Goal: Transaction & Acquisition: Subscribe to service/newsletter

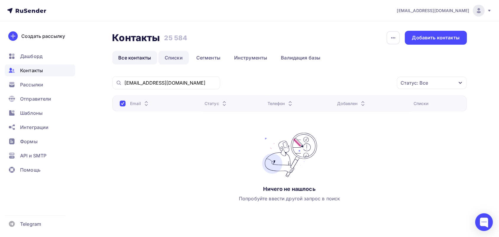
click at [175, 57] on link "Списки" at bounding box center [173, 58] width 30 height 14
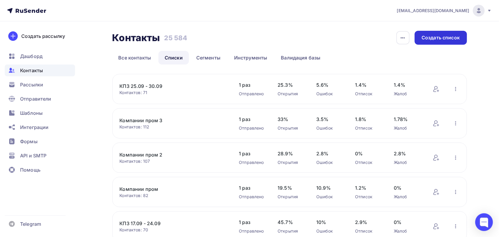
click at [441, 40] on div "Создать список" at bounding box center [441, 37] width 38 height 7
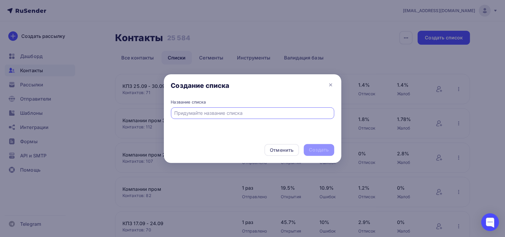
click at [228, 117] on div at bounding box center [252, 113] width 163 height 12
click at [226, 109] on input "text" at bounding box center [252, 112] width 156 height 7
type input "Компании пром 4"
click at [325, 150] on div "Создать" at bounding box center [319, 149] width 20 height 7
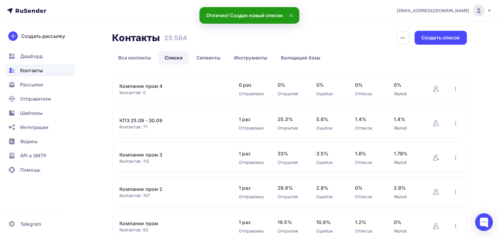
click at [136, 83] on link "Компании пром 4" at bounding box center [170, 85] width 100 height 7
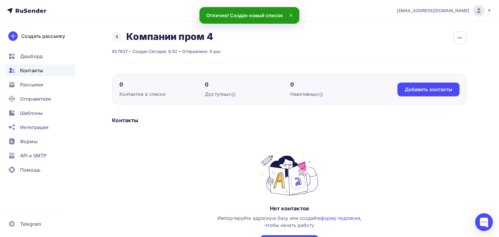
click at [441, 98] on div "0 Контактов в списке 0 Доступных 0 Неактивных Добавить контакты Добавить контак…" at bounding box center [289, 89] width 355 height 31
click at [441, 93] on div "Добавить контакты" at bounding box center [429, 89] width 62 height 14
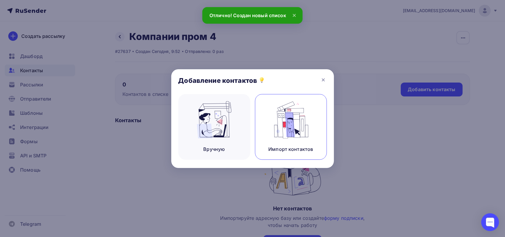
click at [290, 118] on img at bounding box center [291, 119] width 40 height 37
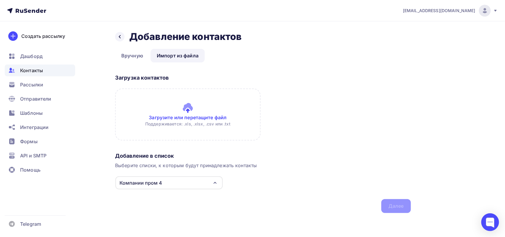
click at [192, 113] on input "file" at bounding box center [187, 114] width 145 height 52
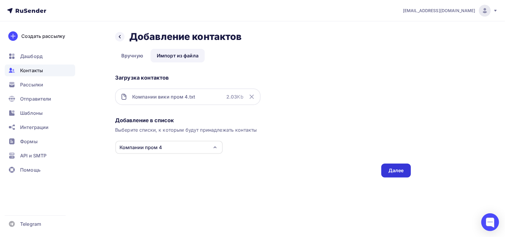
click at [393, 175] on div "Далее" at bounding box center [396, 170] width 30 height 14
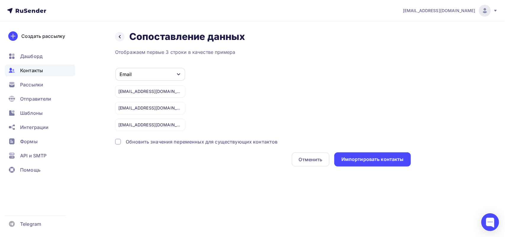
click at [390, 152] on div "Отображаем первые 3 строки в качестве примера Email Игнорировать Имя Телефон Со…" at bounding box center [263, 107] width 296 height 118
click at [346, 168] on div "Назад Сопоставление данных Сопоставление данных Отображаем первые 3 строки в ка…" at bounding box center [252, 105] width 484 height 169
click at [353, 162] on div "Импортировать контакты" at bounding box center [372, 159] width 62 height 7
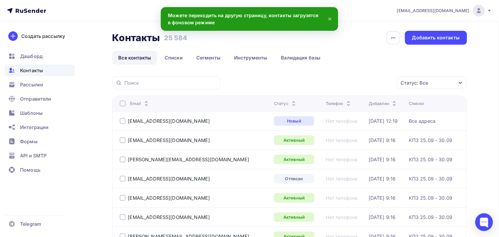
click at [121, 102] on div at bounding box center [123, 103] width 6 height 6
click at [412, 87] on div "Статус: Все" at bounding box center [432, 83] width 70 height 12
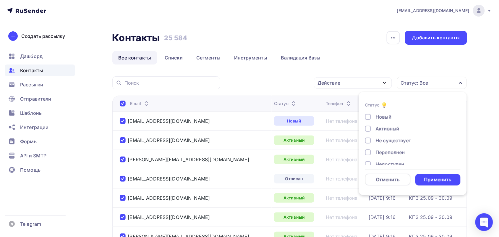
click at [384, 127] on div "Активный" at bounding box center [388, 128] width 24 height 7
click at [381, 136] on div "Новый Активный Не существует Переполнен Недоступен Отписан Отписан вручную Жало…" at bounding box center [412, 158] width 95 height 90
click at [382, 140] on div "Не существует" at bounding box center [393, 140] width 35 height 7
click at [385, 153] on div "Переполнен" at bounding box center [390, 152] width 29 height 7
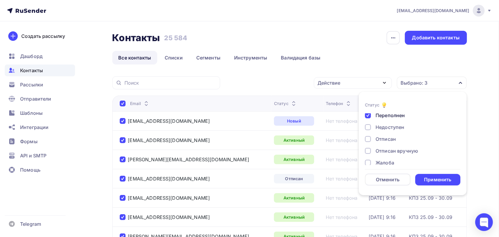
drag, startPoint x: 387, startPoint y: 128, endPoint x: 386, endPoint y: 131, distance: 3.4
click at [387, 128] on div "Недоступен" at bounding box center [390, 127] width 29 height 7
click at [385, 139] on div "Отписан" at bounding box center [386, 138] width 20 height 7
click at [384, 147] on div "Новый Активный Не существует Переполнен Недоступен Отписан Отписан вручную Жало…" at bounding box center [412, 121] width 95 height 90
click at [384, 151] on div "Отписан вручную" at bounding box center [397, 150] width 43 height 7
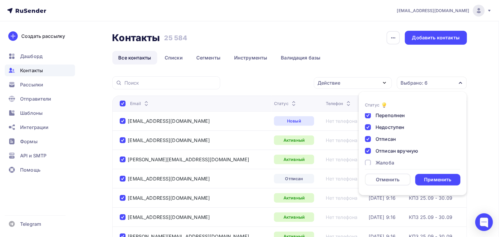
click at [382, 162] on div "Жалоба" at bounding box center [385, 162] width 19 height 7
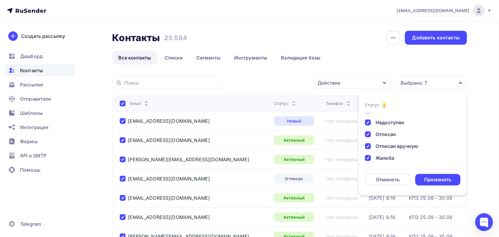
scroll to position [43, 0]
click at [426, 180] on div "Применить" at bounding box center [437, 179] width 27 height 7
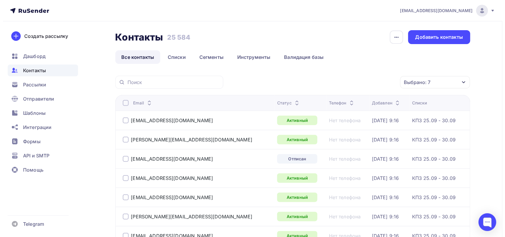
scroll to position [0, 0]
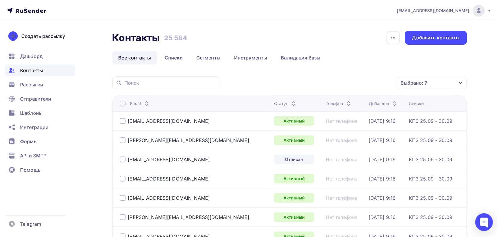
click at [121, 106] on div at bounding box center [123, 103] width 6 height 6
click at [122, 104] on div at bounding box center [123, 103] width 6 height 6
click at [381, 82] on icon "button" at bounding box center [384, 82] width 7 height 7
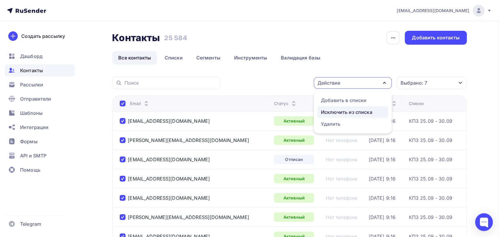
click at [357, 113] on div "Исключить из списка" at bounding box center [346, 111] width 51 height 7
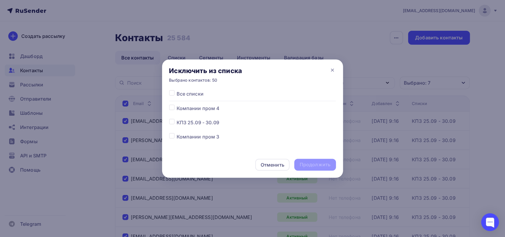
click at [176, 105] on label at bounding box center [176, 105] width 0 height 0
click at [172, 109] on input "checkbox" at bounding box center [171, 107] width 5 height 5
checkbox input "true"
click at [319, 163] on div "Продолжить" at bounding box center [314, 164] width 31 height 7
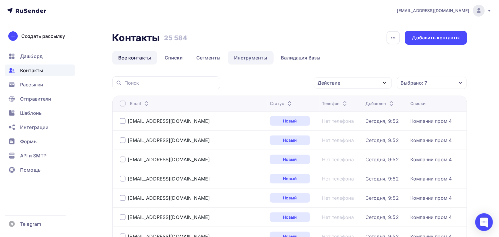
click at [244, 60] on link "Инструменты" at bounding box center [251, 58] width 46 height 14
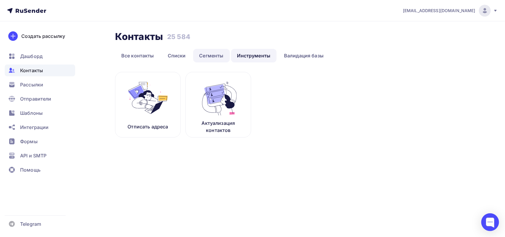
click at [213, 58] on link "Сегменты" at bounding box center [211, 56] width 37 height 14
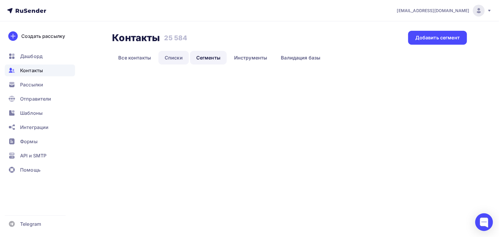
click at [175, 53] on link "Списки" at bounding box center [173, 58] width 30 height 14
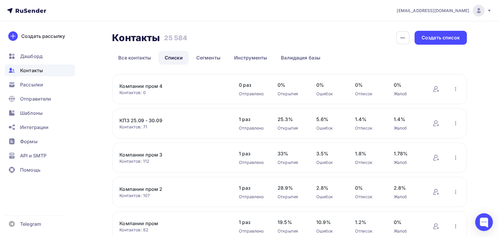
click at [145, 86] on link "Компании пром 4" at bounding box center [170, 85] width 100 height 7
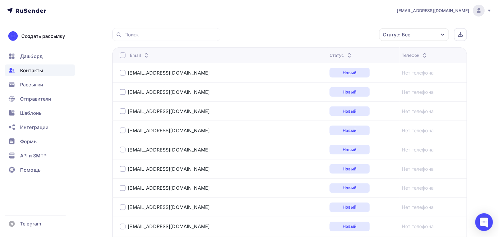
scroll to position [36, 0]
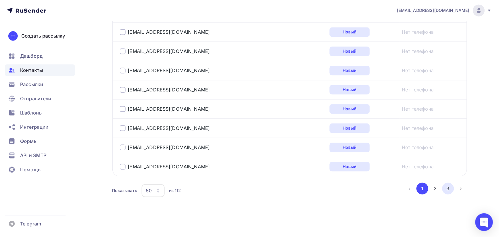
click at [450, 186] on button "3" at bounding box center [448, 189] width 12 height 12
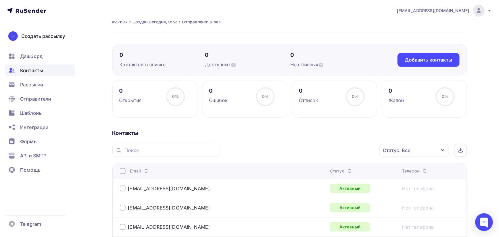
scroll to position [0, 0]
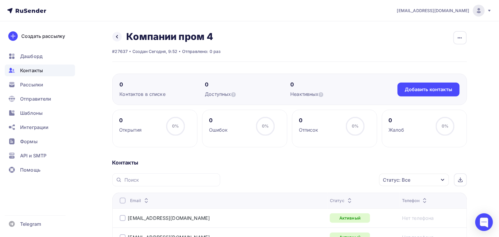
click at [430, 181] on div "Статус: Все" at bounding box center [414, 179] width 70 height 12
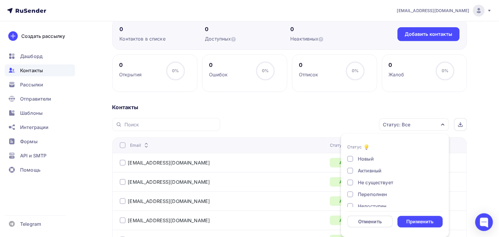
click at [366, 170] on div "Активный" at bounding box center [370, 170] width 24 height 7
click at [367, 181] on div "Не существует" at bounding box center [375, 182] width 35 height 7
click at [370, 192] on div "Переполнен" at bounding box center [372, 194] width 29 height 7
click at [369, 200] on div "Недоступен" at bounding box center [372, 200] width 29 height 7
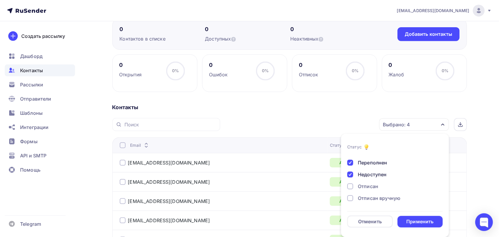
scroll to position [43, 0]
click at [369, 175] on div "Отписан" at bounding box center [368, 174] width 20 height 7
click at [370, 193] on div "Новый Активный Не существует Переполнен Недоступен Отписан Отписан вручную Жало…" at bounding box center [394, 157] width 95 height 90
click at [370, 188] on div "Отписан вручную" at bounding box center [379, 186] width 43 height 7
click at [372, 200] on div "Жалоба" at bounding box center [367, 198] width 19 height 7
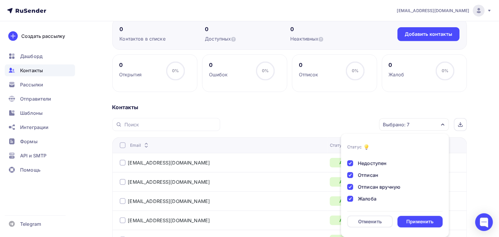
scroll to position [92, 0]
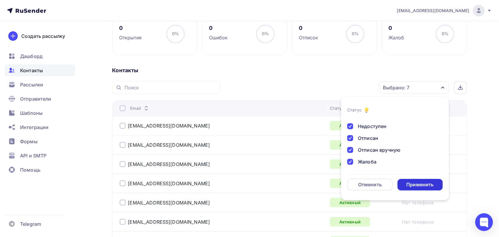
click at [425, 180] on div "Применить" at bounding box center [421, 185] width 46 height 12
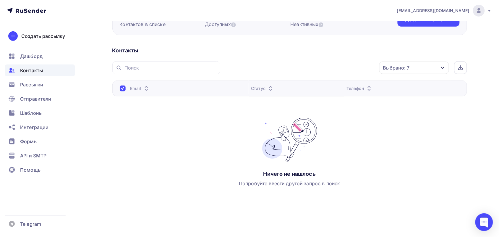
scroll to position [70, 0]
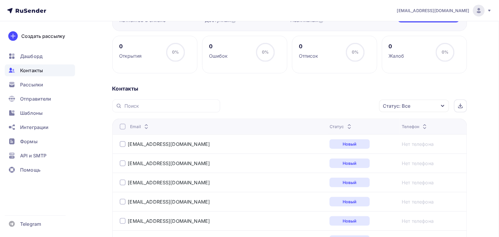
click at [415, 109] on div "Статус: Все" at bounding box center [414, 106] width 70 height 12
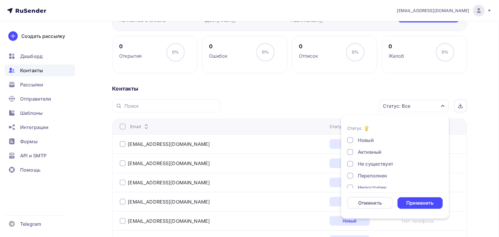
scroll to position [74, 0]
click at [378, 148] on div "Активный" at bounding box center [370, 151] width 24 height 7
click at [424, 203] on div "Применить" at bounding box center [419, 203] width 27 height 7
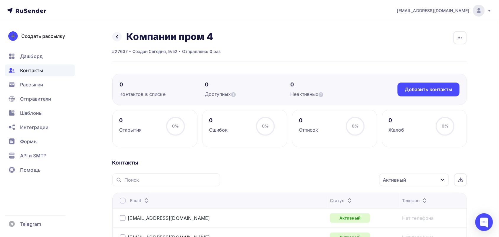
scroll to position [37, 0]
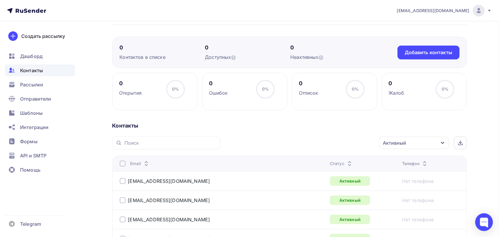
click at [122, 169] on th "Email" at bounding box center [219, 163] width 215 height 16
click at [123, 164] on div at bounding box center [123, 163] width 6 height 6
click at [343, 148] on div "Действие" at bounding box center [335, 143] width 78 height 12
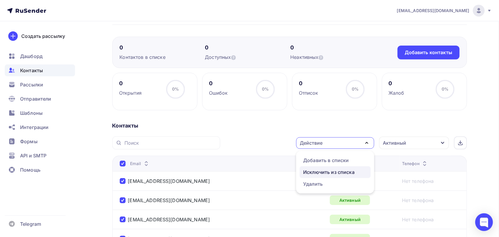
click at [335, 170] on div "Исключить из списка" at bounding box center [328, 171] width 51 height 7
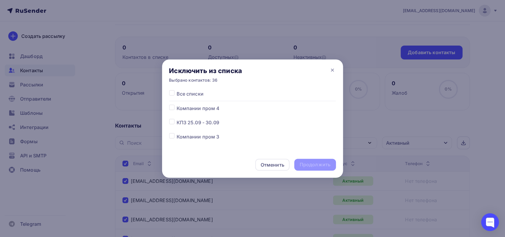
click at [200, 111] on span "Компании пром 4" at bounding box center [197, 108] width 43 height 7
click at [201, 112] on div "Все списки Компании пром 4 КПЗ 25.09 - 30.09 Компании пром 3 Компании пром 2 Ко…" at bounding box center [252, 186] width 167 height 192
click at [205, 106] on span "Компании пром 4" at bounding box center [197, 108] width 43 height 7
click at [176, 105] on label at bounding box center [176, 105] width 0 height 0
click at [169, 107] on input "checkbox" at bounding box center [171, 107] width 5 height 5
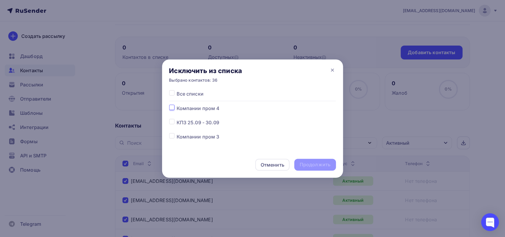
checkbox input "true"
click at [316, 164] on div "Продолжить" at bounding box center [314, 164] width 31 height 7
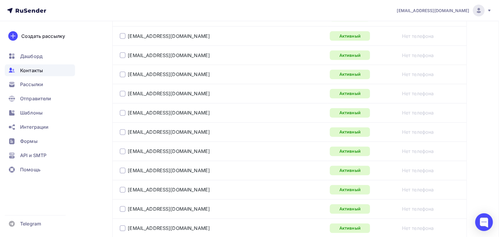
scroll to position [111, 0]
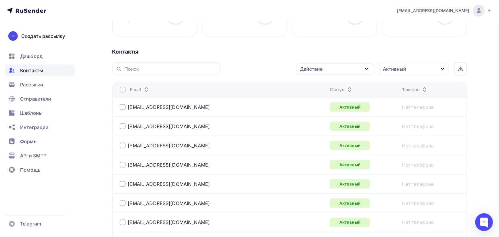
click at [125, 90] on div at bounding box center [123, 90] width 6 height 6
click at [123, 93] on div at bounding box center [123, 90] width 6 height 6
click at [364, 75] on div "Действие" at bounding box center [335, 69] width 78 height 12
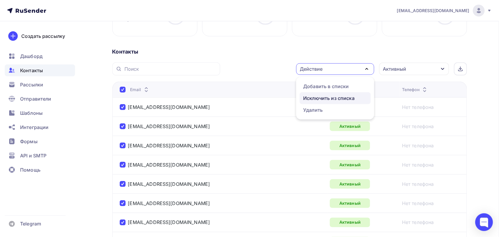
click at [355, 101] on div "Исключить из списка" at bounding box center [335, 98] width 64 height 7
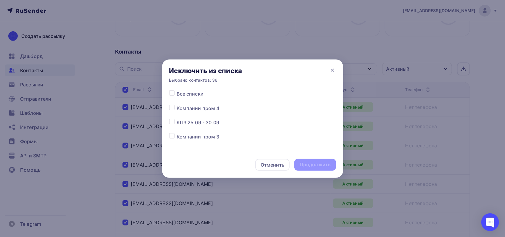
click at [171, 111] on div at bounding box center [172, 108] width 7 height 7
click at [176, 105] on label at bounding box center [176, 105] width 0 height 0
click at [171, 108] on input "checkbox" at bounding box center [171, 107] width 5 height 5
checkbox input "true"
click at [317, 169] on div "Продолжить" at bounding box center [314, 165] width 41 height 12
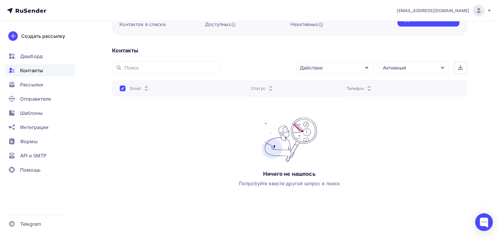
scroll to position [69, 0]
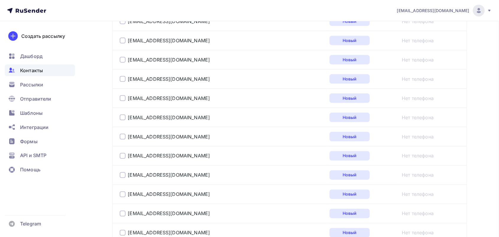
scroll to position [997, 0]
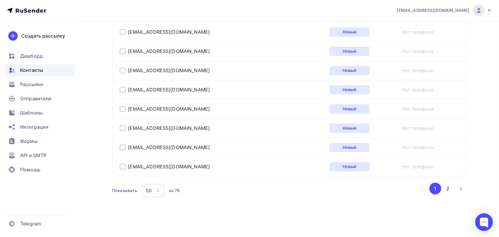
click at [447, 193] on button "2" at bounding box center [448, 189] width 12 height 12
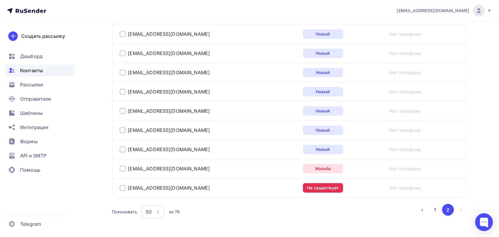
scroll to position [534, 0]
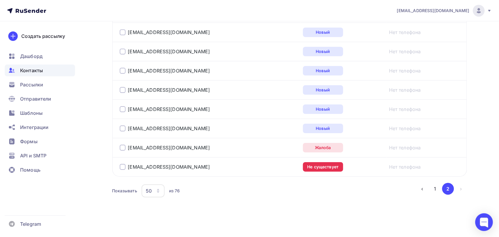
click at [120, 144] on div "erdo@inbox.ru" at bounding box center [194, 147] width 148 height 9
click at [122, 147] on div at bounding box center [123, 148] width 6 height 6
click at [120, 169] on div at bounding box center [123, 167] width 6 height 6
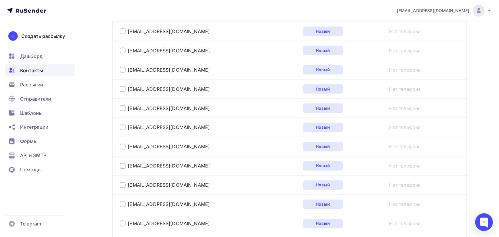
scroll to position [17, 0]
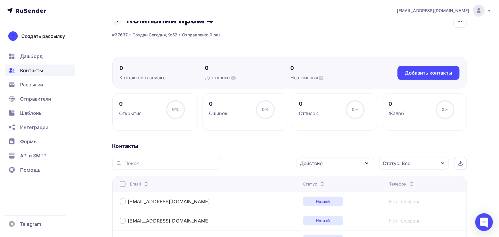
click at [353, 164] on div "Действие" at bounding box center [335, 164] width 78 height 12
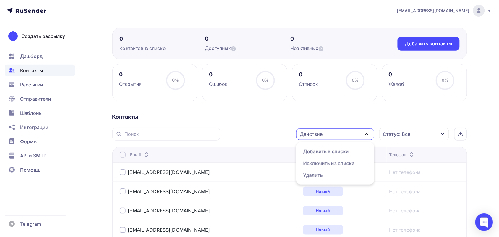
scroll to position [90, 0]
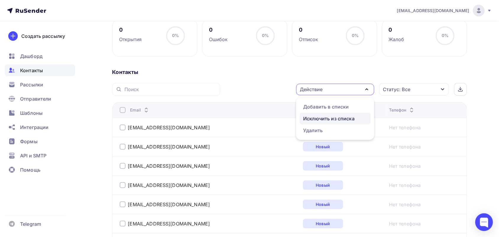
click at [342, 121] on div "Исключить из списка" at bounding box center [328, 118] width 51 height 7
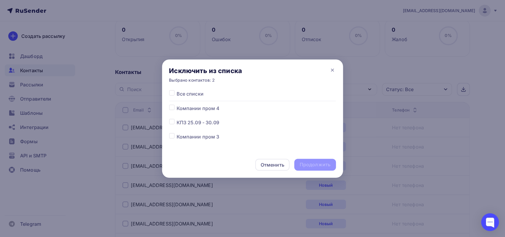
click at [176, 105] on label at bounding box center [176, 105] width 0 height 0
click at [172, 107] on input "checkbox" at bounding box center [171, 107] width 5 height 5
checkbox input "true"
click at [315, 164] on div "Продолжить" at bounding box center [314, 164] width 31 height 7
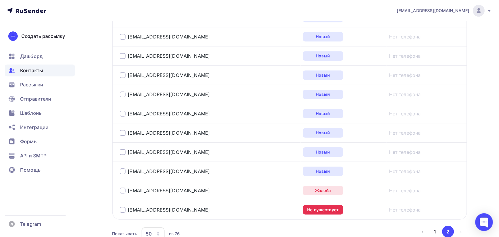
scroll to position [534, 0]
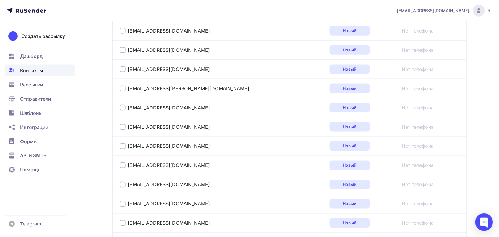
scroll to position [110, 0]
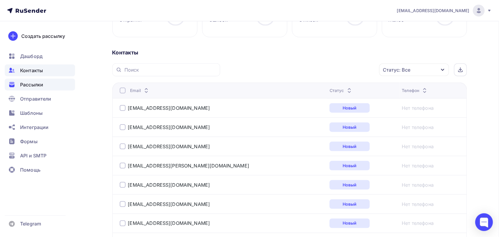
click at [21, 83] on span "Рассылки" at bounding box center [31, 84] width 23 height 7
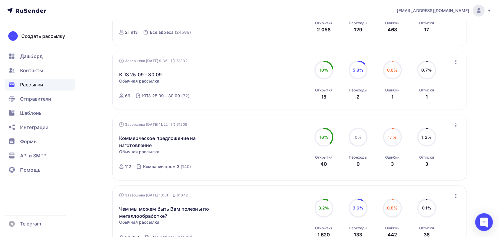
scroll to position [185, 0]
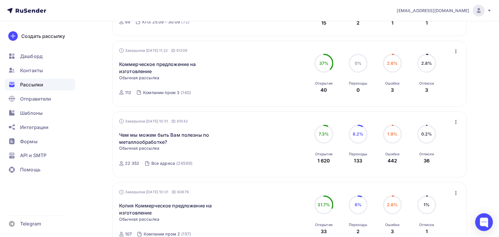
click at [458, 53] on icon "button" at bounding box center [455, 51] width 7 height 7
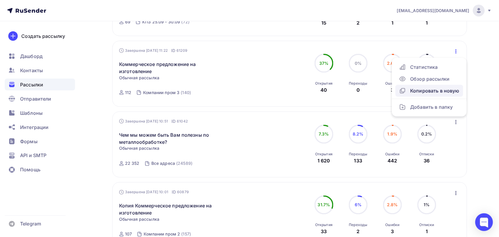
click at [438, 89] on div "Копировать в новую" at bounding box center [429, 90] width 61 height 7
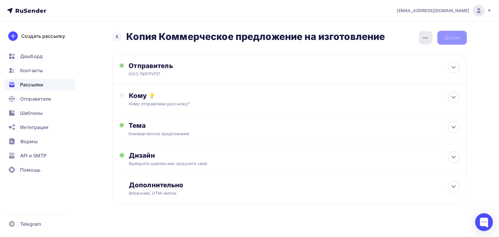
click at [421, 34] on div "button" at bounding box center [425, 37] width 13 height 13
click at [392, 65] on div "Переименовать рассылку" at bounding box center [394, 67] width 73 height 7
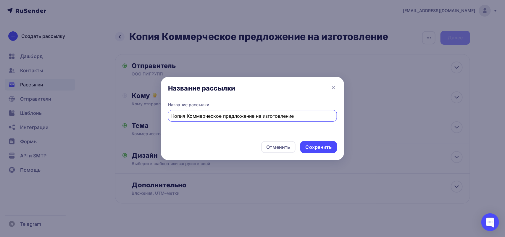
drag, startPoint x: 186, startPoint y: 117, endPoint x: 143, endPoint y: 117, distance: 43.7
click at [143, 117] on div "Название рассылки Название рассылки Копия Коммерческое предложение на изготовле…" at bounding box center [252, 118] width 505 height 237
type input "Коммерческое предложение на изготовление"
click at [330, 147] on div "Сохранить" at bounding box center [318, 147] width 26 height 7
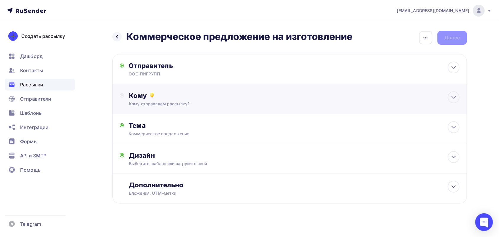
click at [127, 100] on div "Кому Кому отправляем рассылку? Списки получателей Выберите список Все списки id…" at bounding box center [290, 98] width 340 height 15
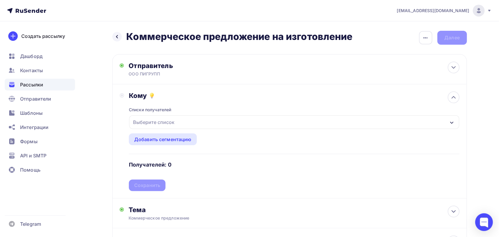
click at [179, 125] on div "Выберите список" at bounding box center [294, 122] width 330 height 14
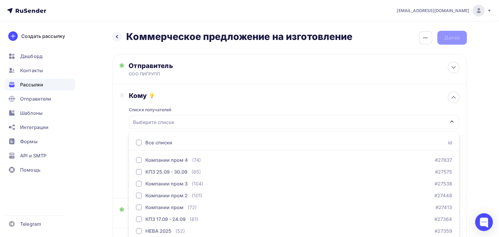
scroll to position [48, 0]
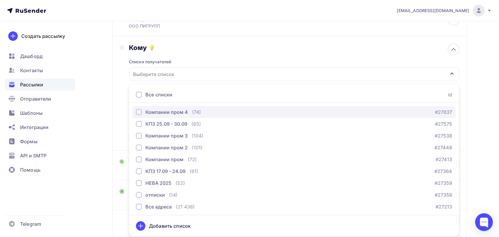
click at [182, 110] on div "Компании пром 4" at bounding box center [166, 111] width 43 height 7
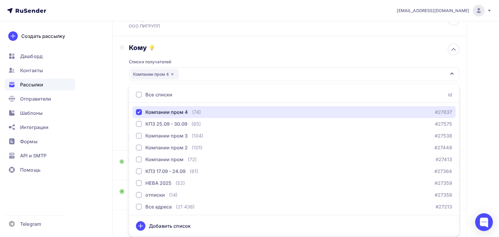
click at [269, 77] on div "Компании пром 4" at bounding box center [294, 74] width 330 height 14
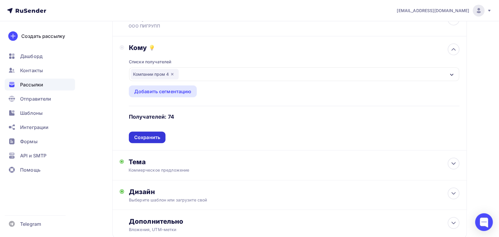
click at [144, 132] on div "Сохранить" at bounding box center [147, 138] width 37 height 12
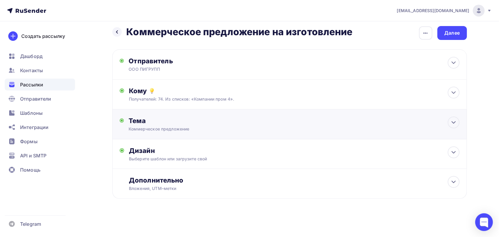
scroll to position [5, 0]
click at [248, 185] on div "Вложения, UTM–метки" at bounding box center [278, 188] width 298 height 6
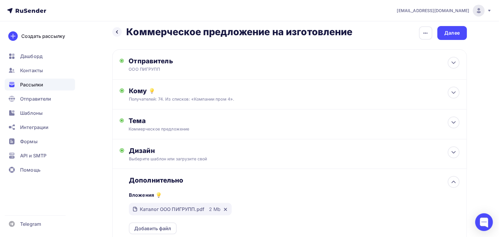
scroll to position [110, 0]
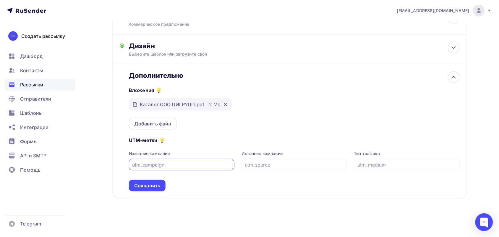
click at [127, 187] on div "Дополнительно Вложения Каталог ООО ПИГРУПП.pdf 2 Mb Добавить файл UTM-метки Наз…" at bounding box center [290, 131] width 340 height 120
click at [136, 186] on div "Сохранить" at bounding box center [147, 185] width 26 height 7
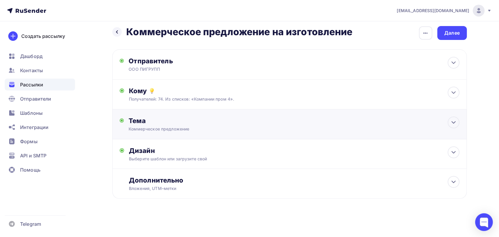
scroll to position [0, 0]
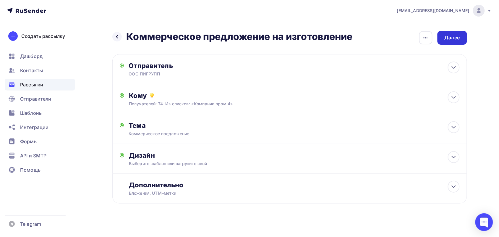
click at [455, 42] on div "Далее" at bounding box center [452, 38] width 30 height 14
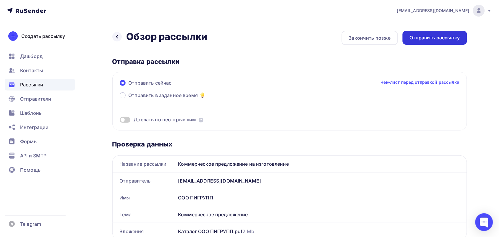
click at [458, 40] on div "Отправить рассылку" at bounding box center [435, 37] width 50 height 7
